Goal: Information Seeking & Learning: Understand process/instructions

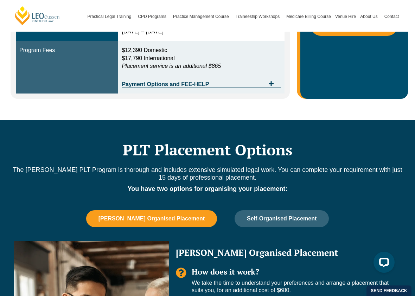
scroll to position [587, 0]
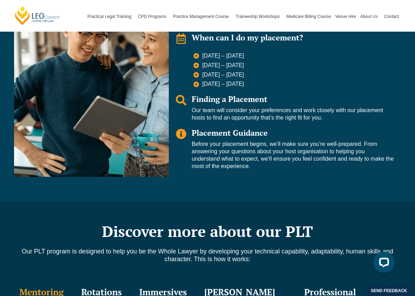
drag, startPoint x: 248, startPoint y: 191, endPoint x: 228, endPoint y: 136, distance: 58.7
click at [229, 136] on div "PLT Placement Options The [PERSON_NAME] PLT Program is thorough and includes ex…" at bounding box center [208, 27] width 394 height 350
click at [228, 137] on span "Placement Guidance" at bounding box center [230, 133] width 76 height 10
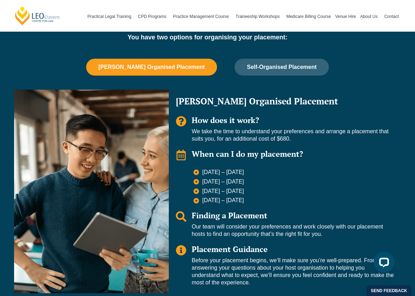
scroll to position [444, 0]
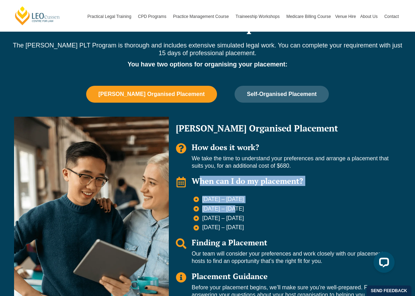
drag, startPoint x: 222, startPoint y: 173, endPoint x: 233, endPoint y: 207, distance: 35.3
click at [233, 207] on div "[PERSON_NAME] Organised Placement How does it work? We take the time to underst…" at bounding box center [285, 219] width 232 height 204
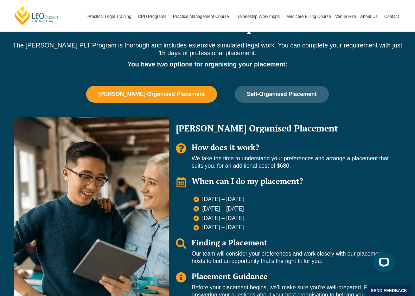
click at [233, 207] on span "[DATE] – [DATE]" at bounding box center [223, 208] width 44 height 7
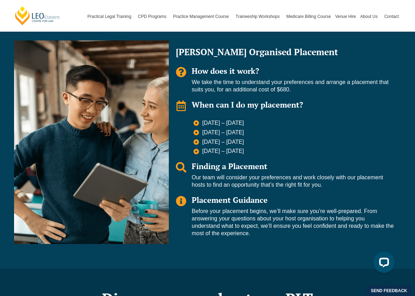
scroll to position [546, 0]
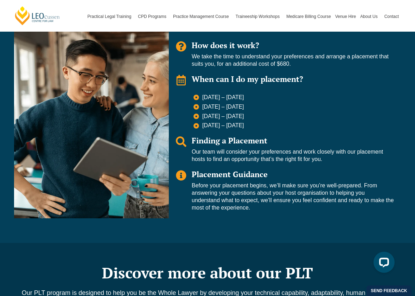
drag, startPoint x: 226, startPoint y: 233, endPoint x: 213, endPoint y: 162, distance: 72.5
click at [213, 162] on div "PLT Placement Options The [PERSON_NAME] PLT Program is thorough and includes ex…" at bounding box center [208, 68] width 394 height 350
click at [214, 162] on p "Our team will consider your preferences and work closely with our placement hos…" at bounding box center [293, 155] width 202 height 15
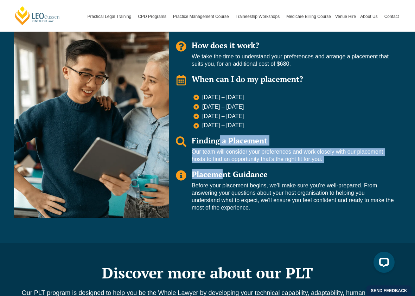
drag, startPoint x: 215, startPoint y: 175, endPoint x: 214, endPoint y: 136, distance: 38.7
click at [214, 136] on div "[PERSON_NAME] Organised Placement How does it work? We take the time to underst…" at bounding box center [285, 117] width 232 height 204
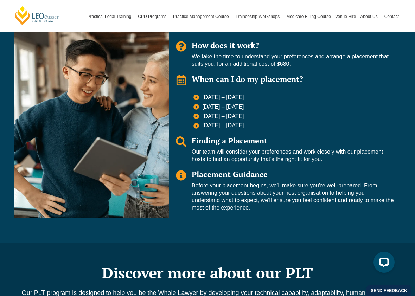
click at [214, 136] on span "Finding a Placement" at bounding box center [230, 140] width 76 height 10
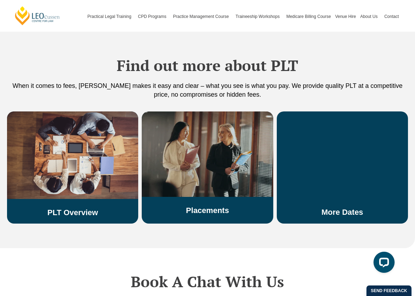
scroll to position [1332, 0]
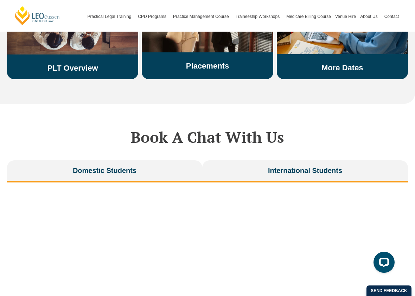
click at [233, 160] on button "International Students" at bounding box center [305, 171] width 206 height 22
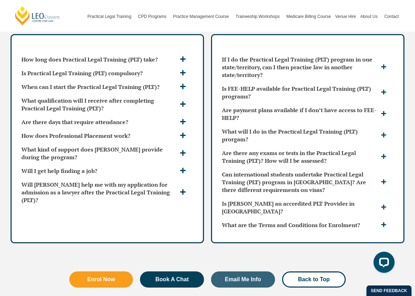
scroll to position [1765, 0]
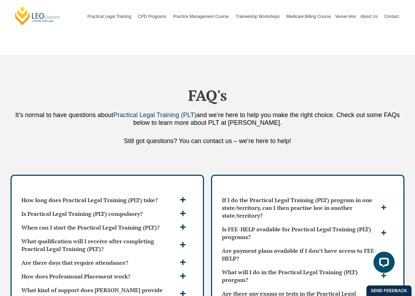
drag, startPoint x: 192, startPoint y: 169, endPoint x: 187, endPoint y: 143, distance: 25.9
click at [187, 143] on div "FAQ's It’s normal to have questions about Practical Legal Training (PLT) and we…" at bounding box center [208, 113] width 394 height 116
click at [187, 144] on div "FAQ's It’s normal to have questions about Practical Legal Training (PLT) and we…" at bounding box center [208, 113] width 394 height 116
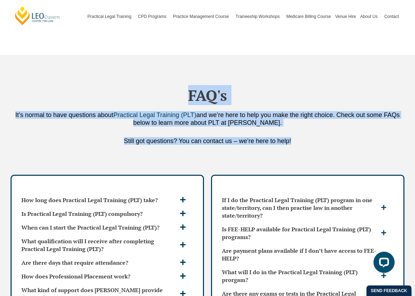
drag, startPoint x: 187, startPoint y: 133, endPoint x: 187, endPoint y: 87, distance: 46.8
click at [187, 88] on div "FAQ's It’s normal to have questions about Practical Legal Training (PLT) and we…" at bounding box center [208, 113] width 394 height 116
click at [187, 87] on h2 "FAQ's" at bounding box center [208, 96] width 394 height 18
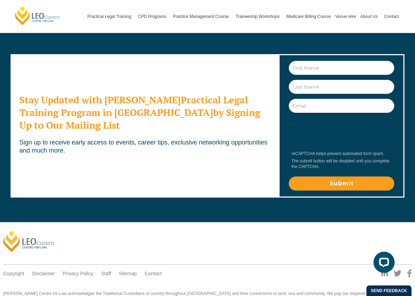
scroll to position [2190, 0]
